Goal: Task Accomplishment & Management: Use online tool/utility

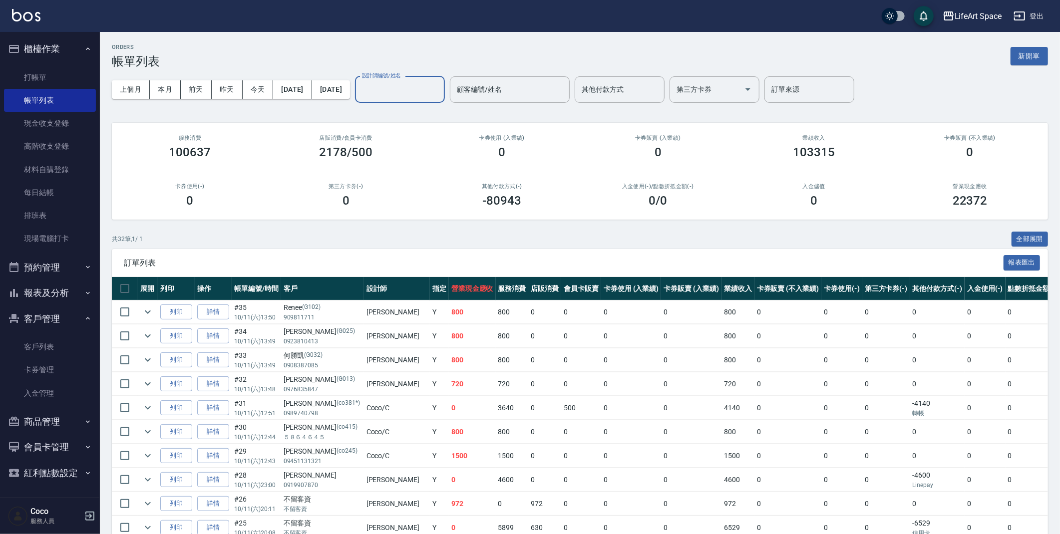
click at [417, 82] on input "設計師編號/姓名" at bounding box center [400, 89] width 81 height 17
type input "f"
click at [1030, 64] on button "新開單" at bounding box center [1029, 56] width 37 height 18
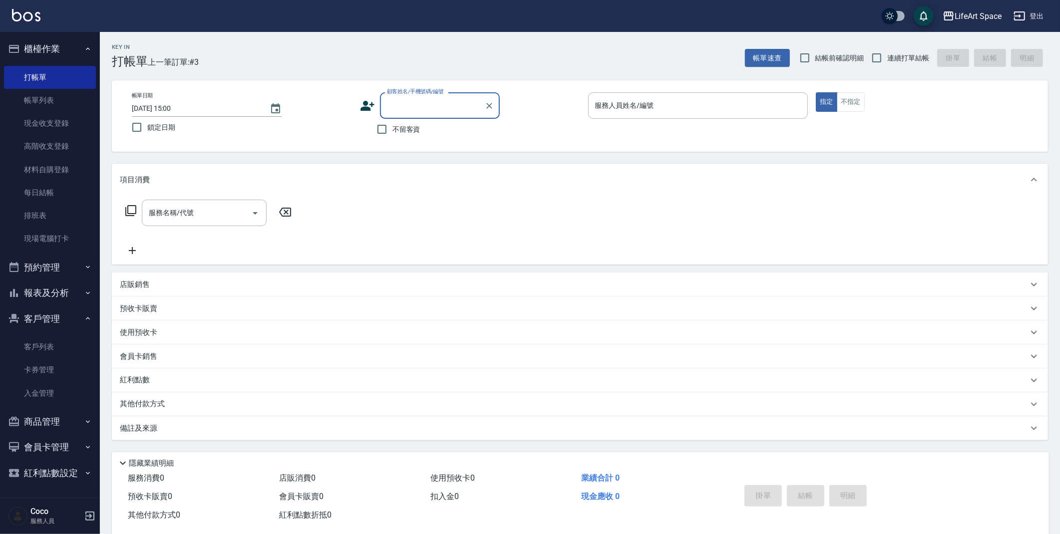
click at [436, 103] on input "顧客姓名/手機號碼/編號" at bounding box center [433, 105] width 96 height 17
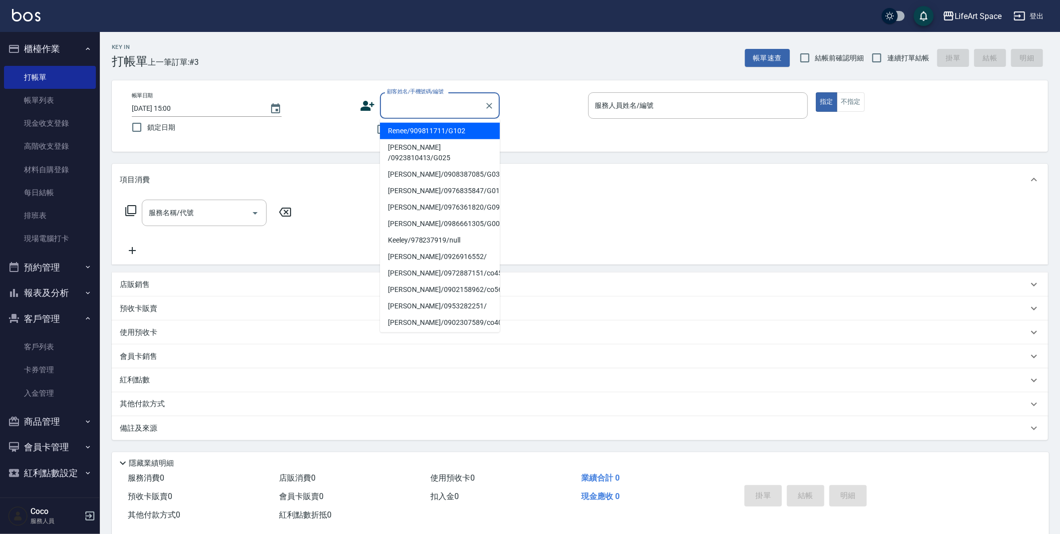
type input "4"
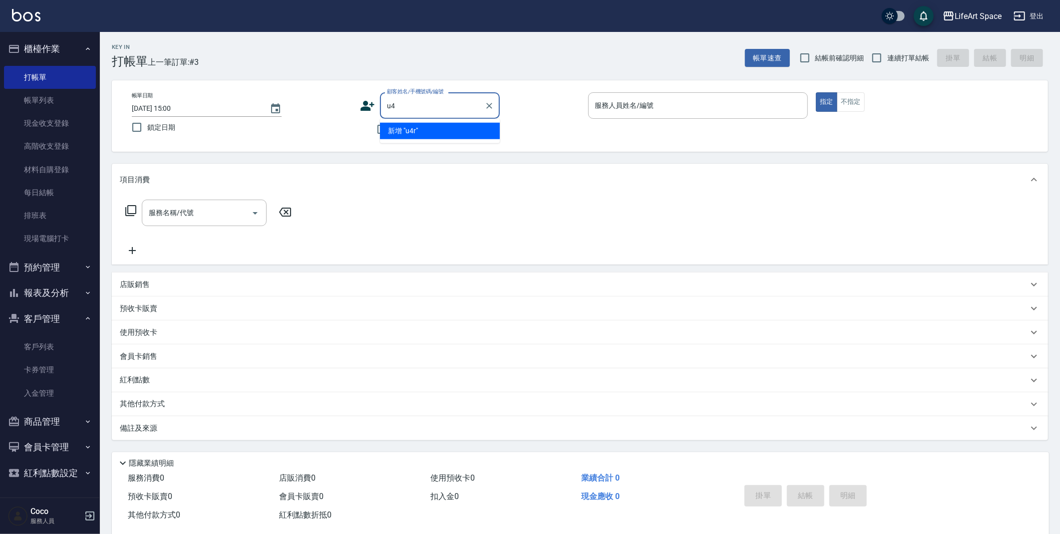
type input "u"
click at [436, 131] on li "新增 "逸菁"" at bounding box center [440, 131] width 120 height 16
type input "[PERSON_NAME]"
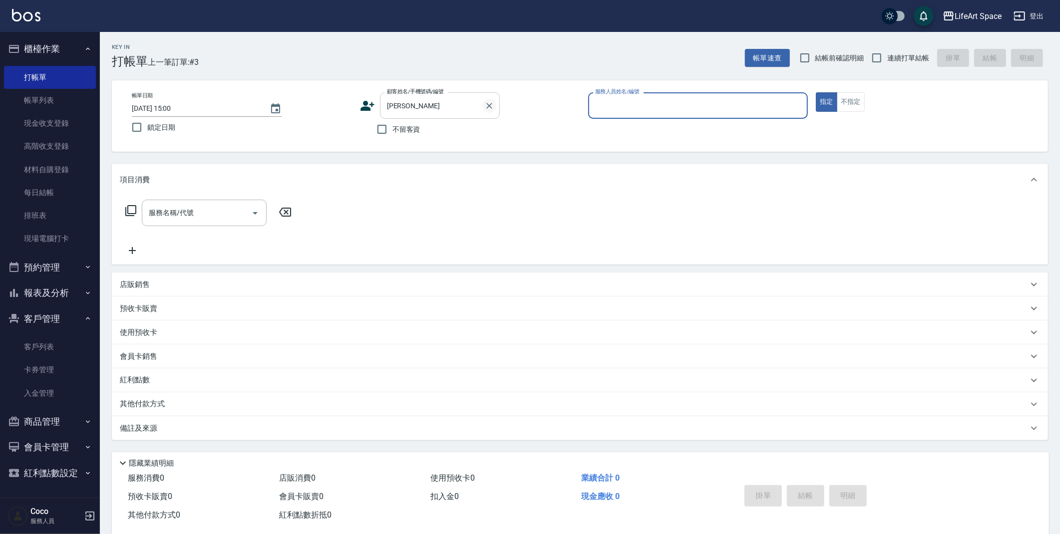
click at [485, 106] on icon "Clear" at bounding box center [490, 106] width 10 height 10
click at [369, 127] on div "不留客資" at bounding box center [430, 129] width 140 height 21
click at [396, 132] on span "不留客資" at bounding box center [407, 129] width 28 height 10
click at [393, 132] on input "不留客資" at bounding box center [382, 129] width 21 height 21
checkbox input "true"
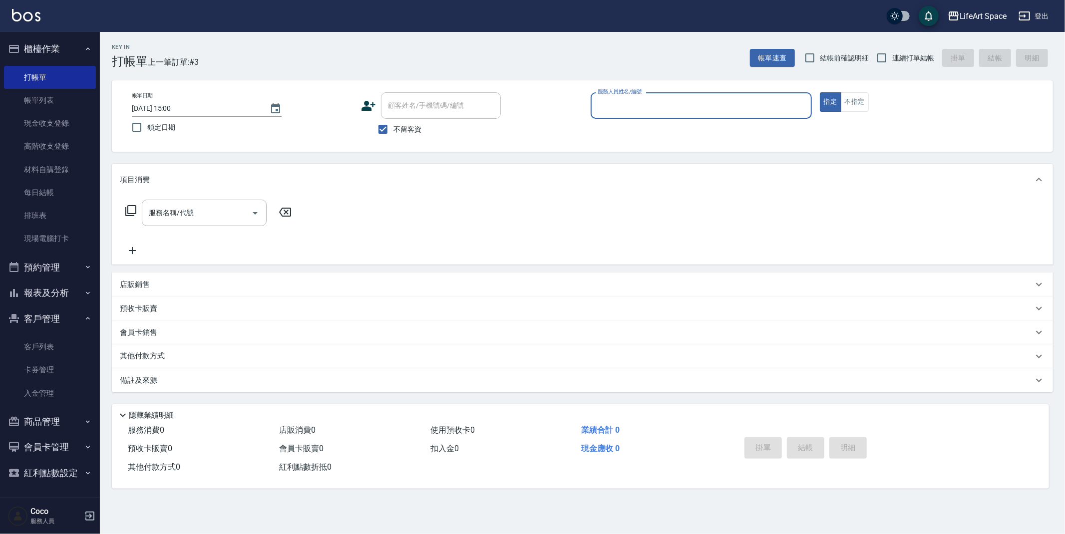
click at [631, 106] on input "服務人員姓名/編號" at bounding box center [701, 105] width 212 height 17
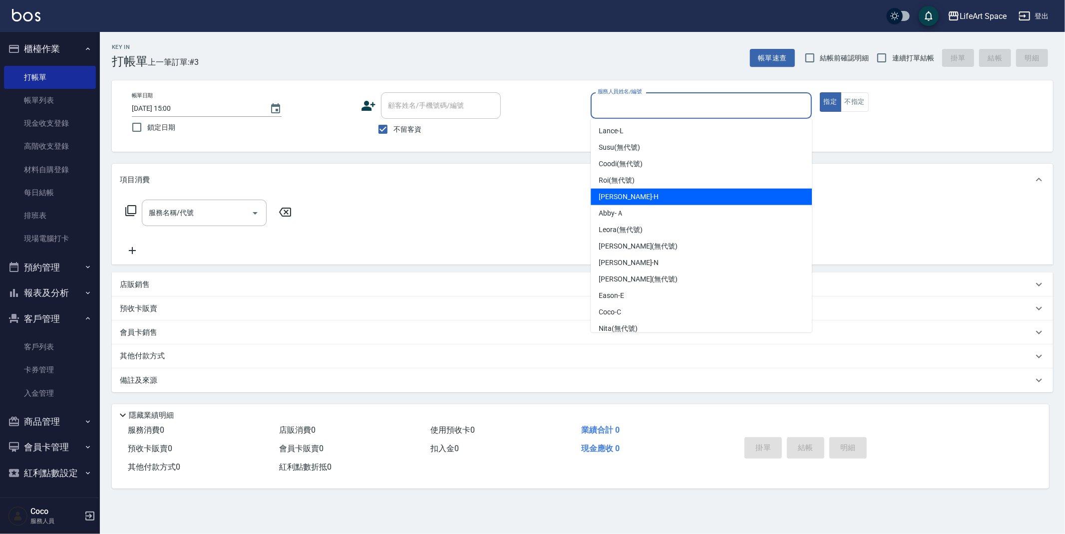
click at [672, 198] on div "[PERSON_NAME]" at bounding box center [701, 197] width 221 height 16
type input "[PERSON_NAME]"
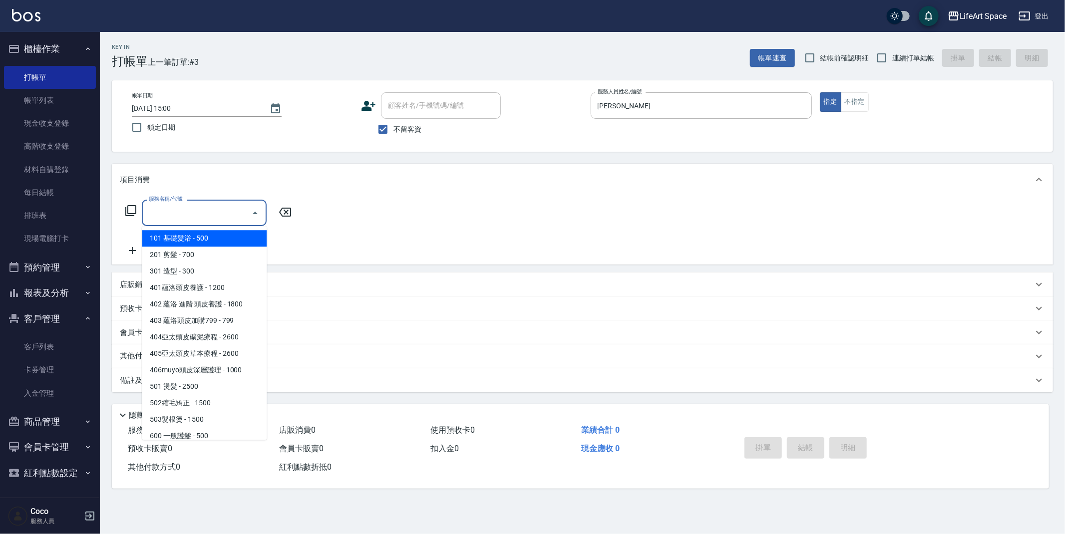
click at [171, 206] on div "服務名稱/代號 服務名稱/代號" at bounding box center [204, 213] width 125 height 26
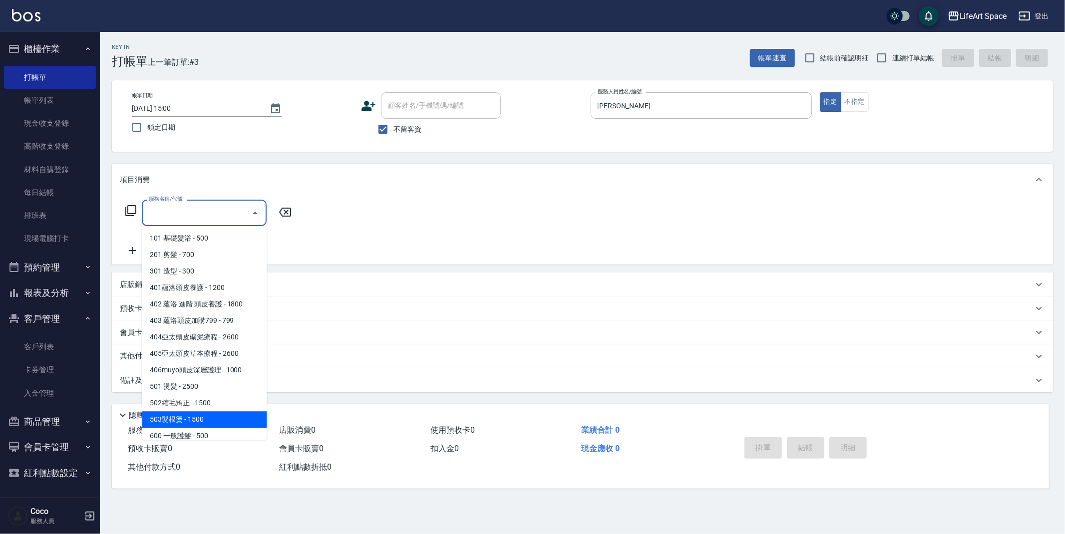
click at [214, 415] on span "503髮根燙 - 1500" at bounding box center [204, 420] width 125 height 16
type input "503髮根燙(503)"
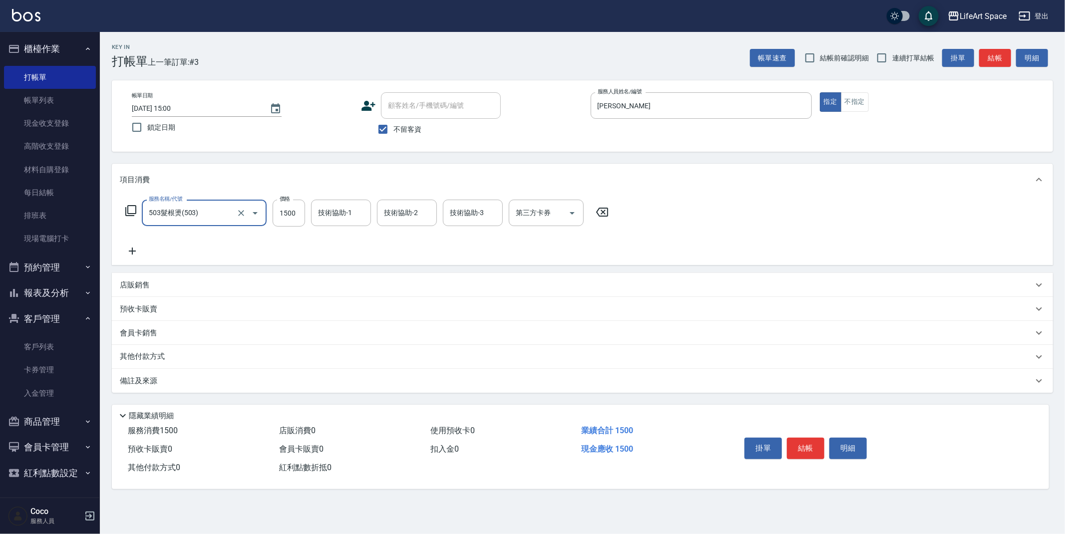
click at [130, 253] on icon at bounding box center [132, 251] width 25 height 12
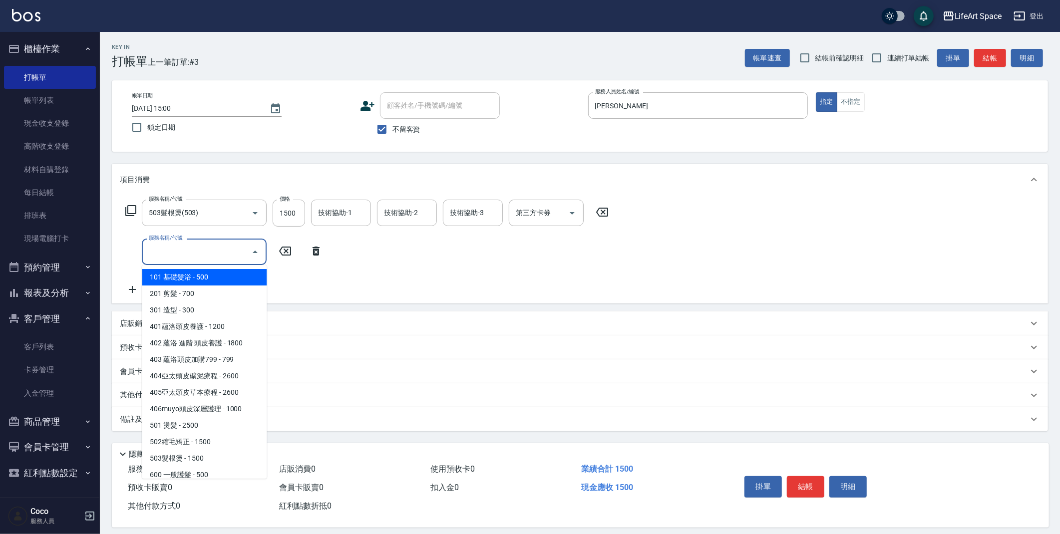
click at [208, 250] on input "服務名稱/代號" at bounding box center [196, 251] width 101 height 17
click at [206, 297] on span "201 剪髮 - 700" at bounding box center [204, 294] width 125 height 16
type input "201 剪髮(201)"
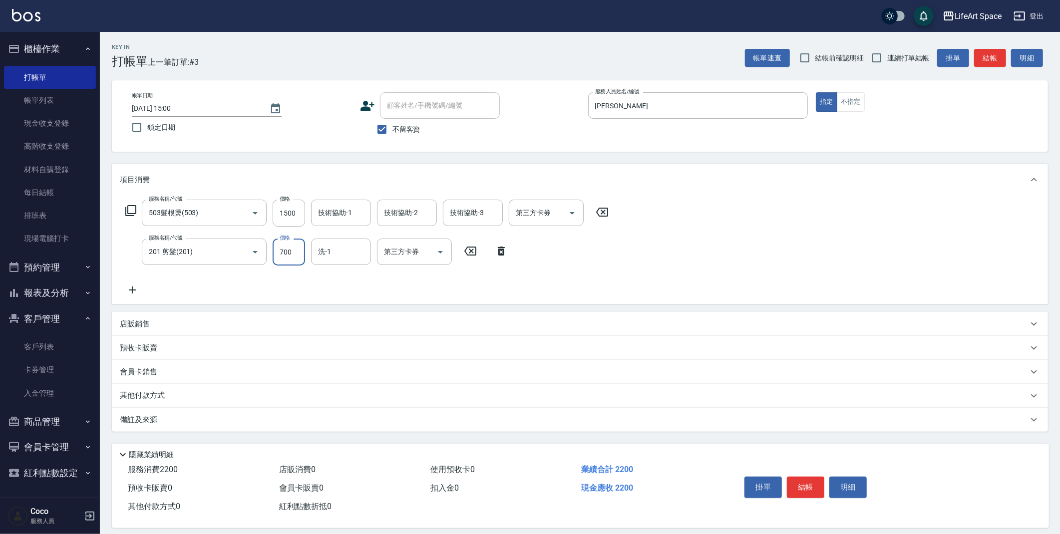
click at [296, 260] on input "700" at bounding box center [289, 252] width 32 height 27
type input "800"
click at [341, 217] on input "技術協助-1" at bounding box center [341, 212] width 51 height 17
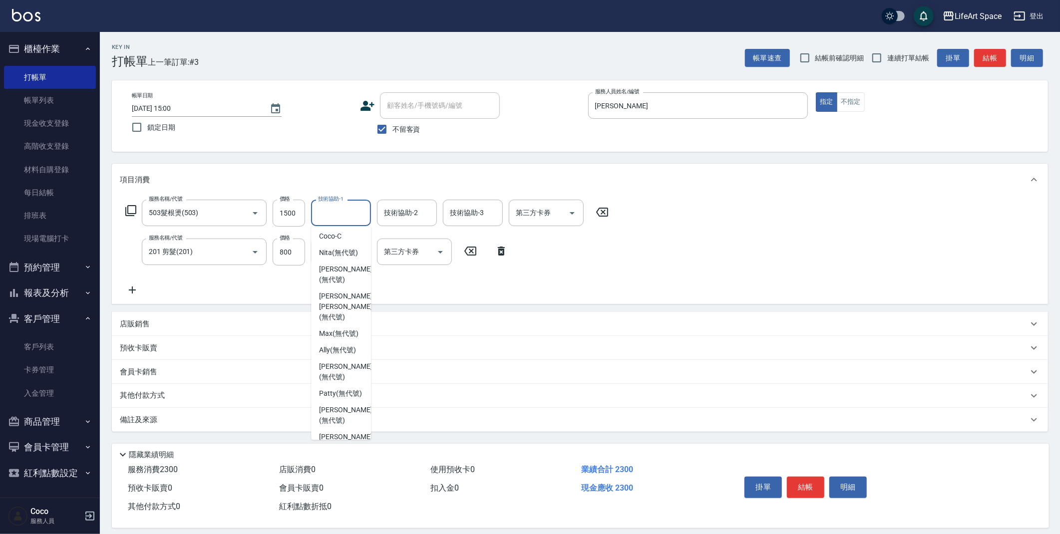
scroll to position [223, 0]
drag, startPoint x: 336, startPoint y: 325, endPoint x: 350, endPoint y: 294, distance: 34.0
click at [336, 325] on span "[PERSON_NAME] [PERSON_NAME] (無代號)" at bounding box center [345, 308] width 53 height 31
type input "[PERSON_NAME] [PERSON_NAME](無代號)"
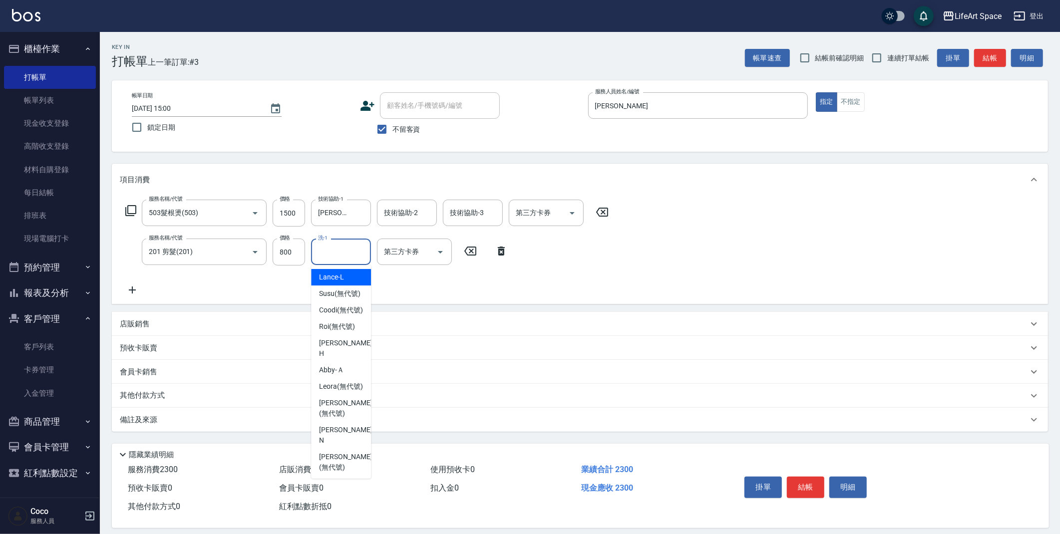
click at [359, 247] on input "洗-1" at bounding box center [341, 251] width 51 height 17
click at [346, 291] on span "[PERSON_NAME] [PERSON_NAME] (無代號)" at bounding box center [345, 279] width 53 height 31
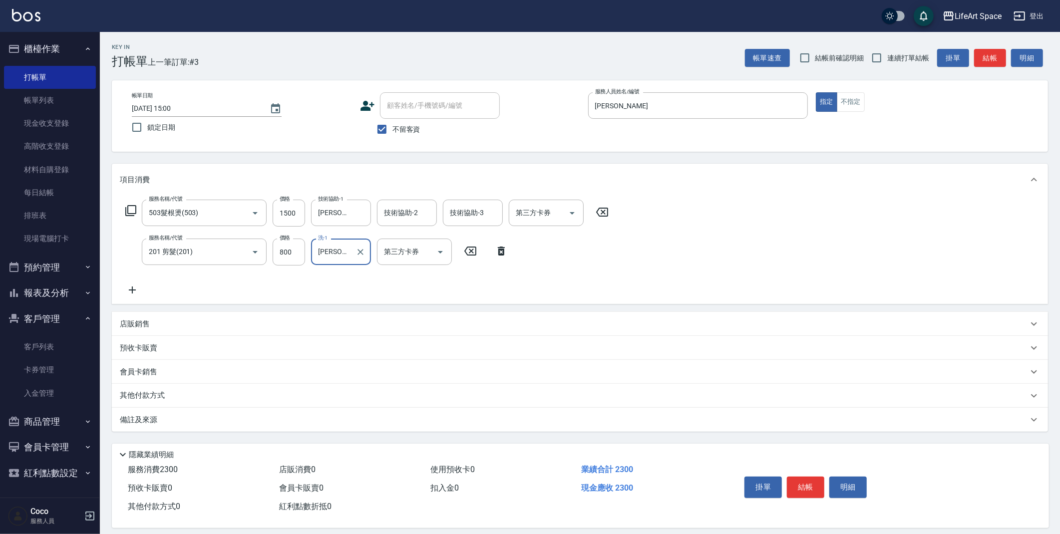
type input "[PERSON_NAME] [PERSON_NAME](無代號)"
click at [402, 219] on input "技術協助-2" at bounding box center [407, 212] width 51 height 17
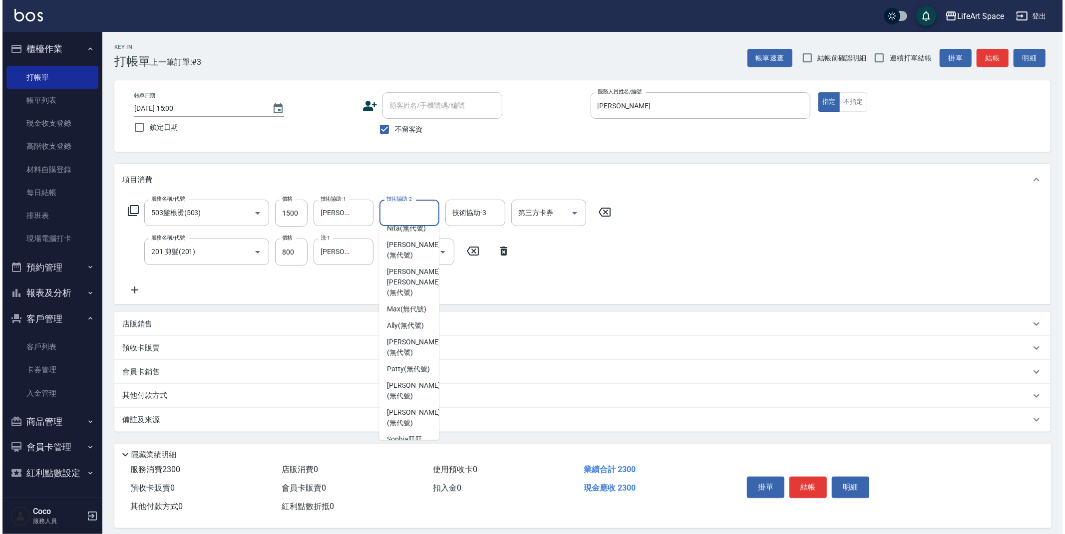
scroll to position [259, 0]
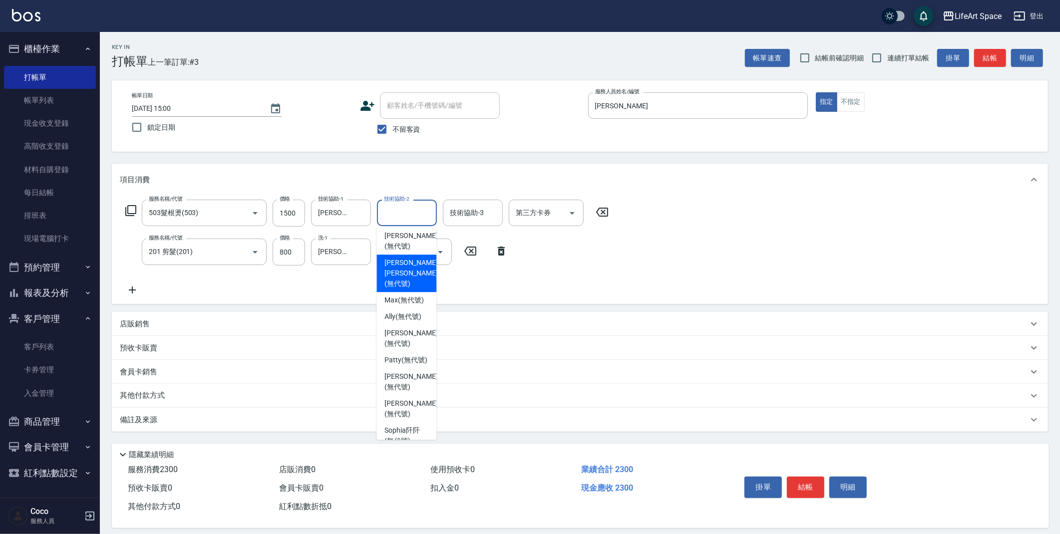
click at [414, 285] on span "[PERSON_NAME] [PERSON_NAME] (無代號)" at bounding box center [411, 273] width 53 height 31
type input "[PERSON_NAME] [PERSON_NAME](無代號)"
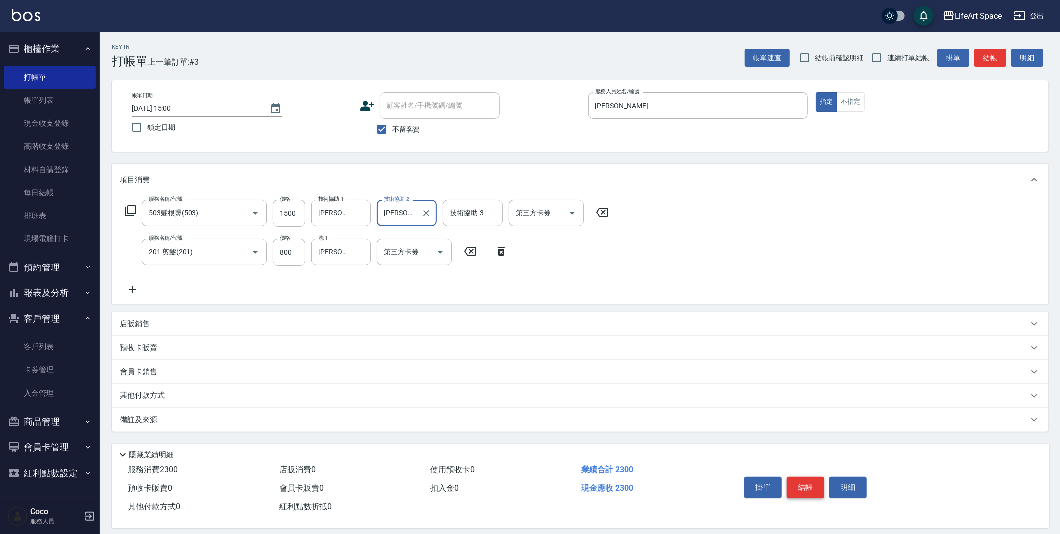
click at [808, 494] on button "結帳" at bounding box center [805, 487] width 37 height 21
